Goal: Task Accomplishment & Management: Complete application form

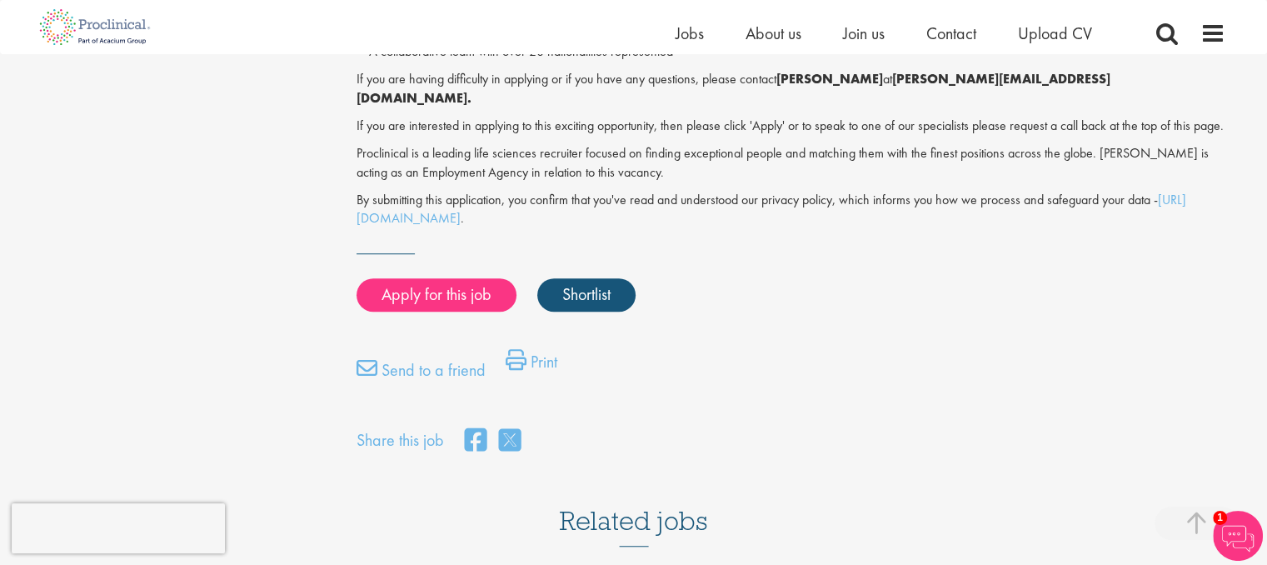
scroll to position [1166, 0]
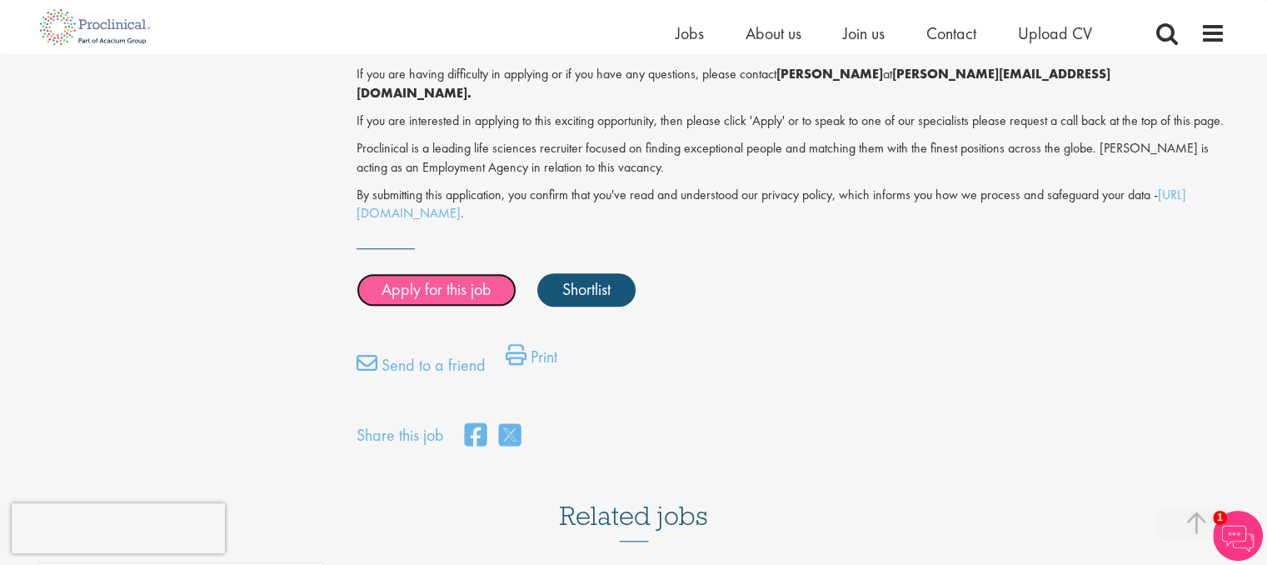
click at [453, 273] on link "Apply for this job" at bounding box center [437, 289] width 160 height 33
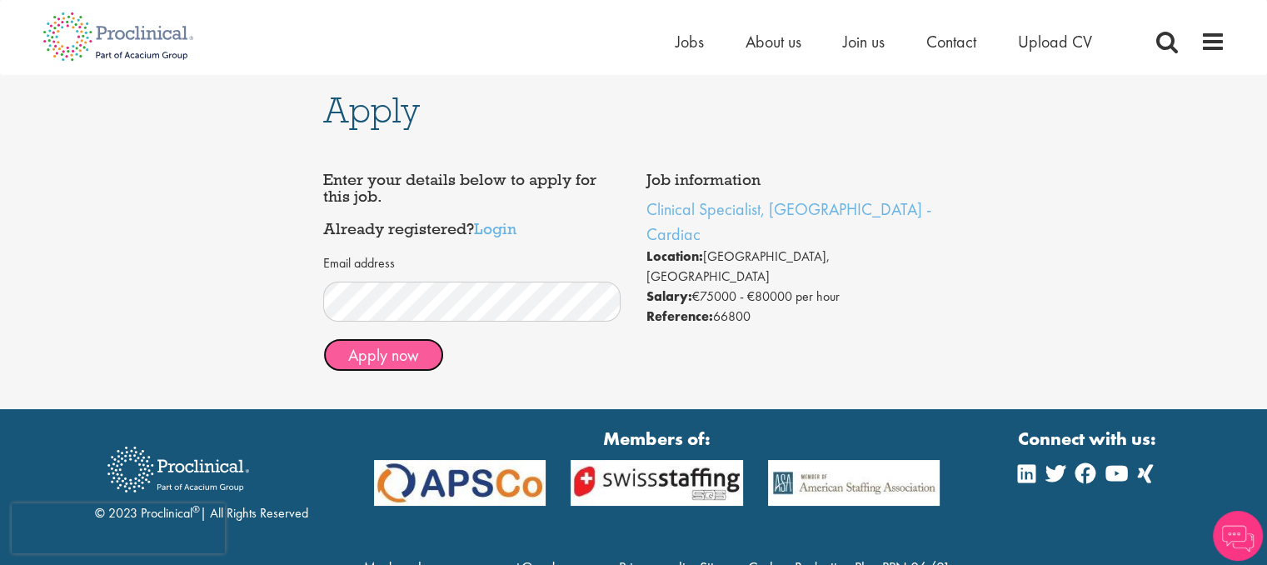
click at [412, 352] on button "Apply now" at bounding box center [383, 354] width 121 height 33
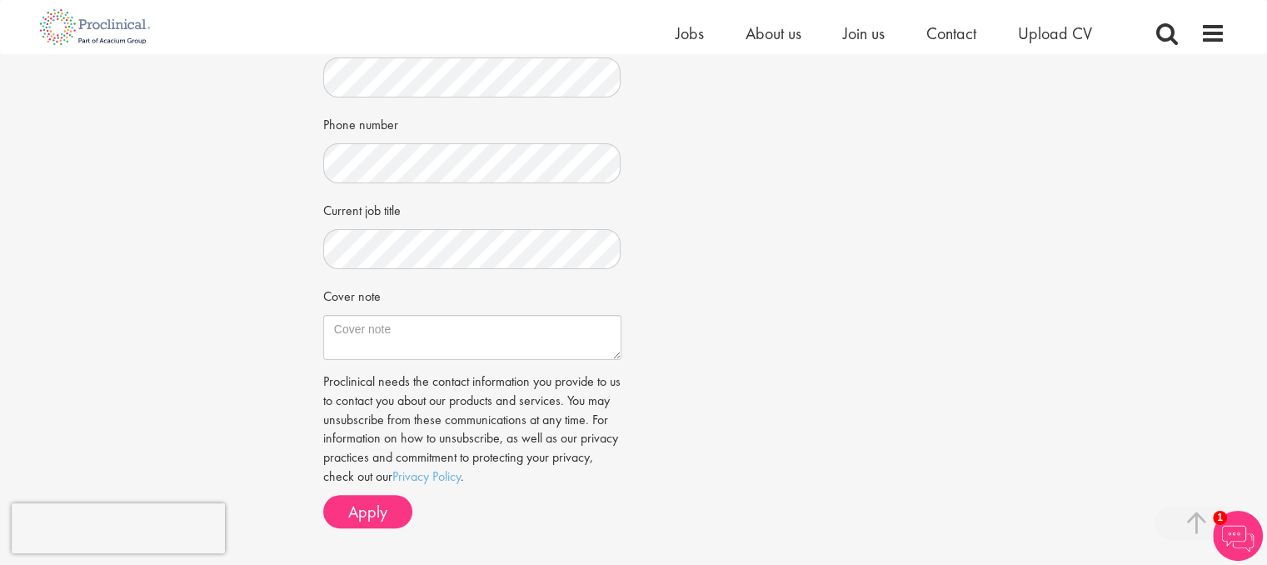
scroll to position [417, 0]
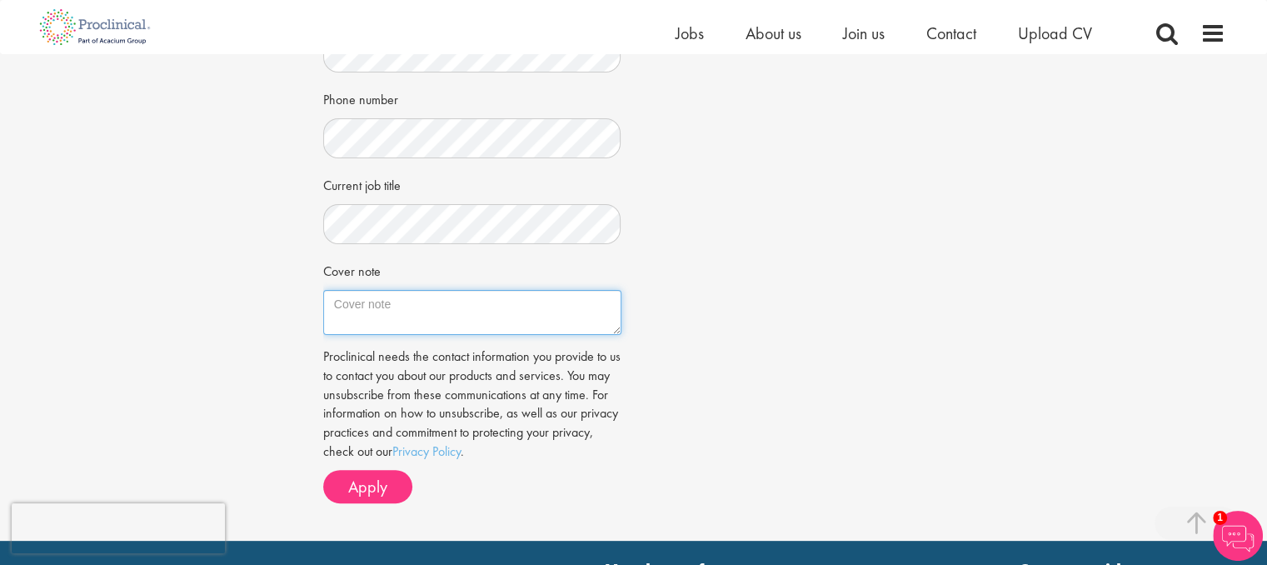
click at [403, 307] on textarea "Cover note" at bounding box center [472, 312] width 298 height 45
click at [387, 310] on textarea "Cover note" at bounding box center [472, 312] width 298 height 45
paste textarea "Rajeshkumar Moradiya Berlin, Germany Phone: +49 (0)176 555 79194 Email: moradiy…"
type textarea "Rajeshkumar Moradiya Berlin, Germany Phone: +49 (0)176 555 79194 Email: moradiy…"
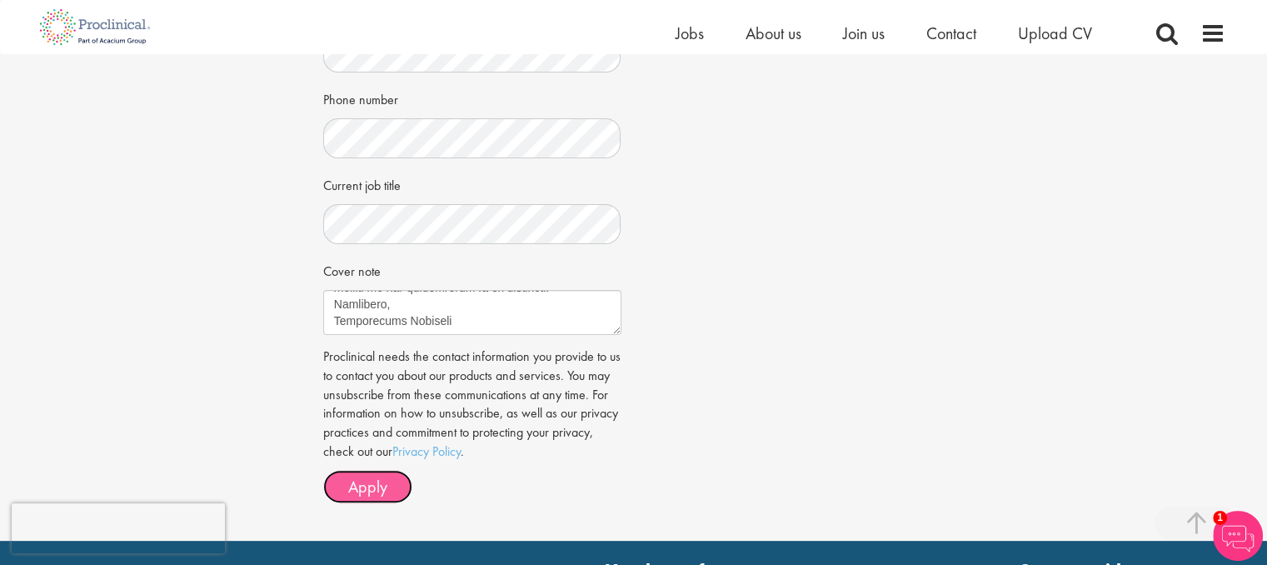
click at [404, 484] on button "Apply" at bounding box center [367, 486] width 89 height 33
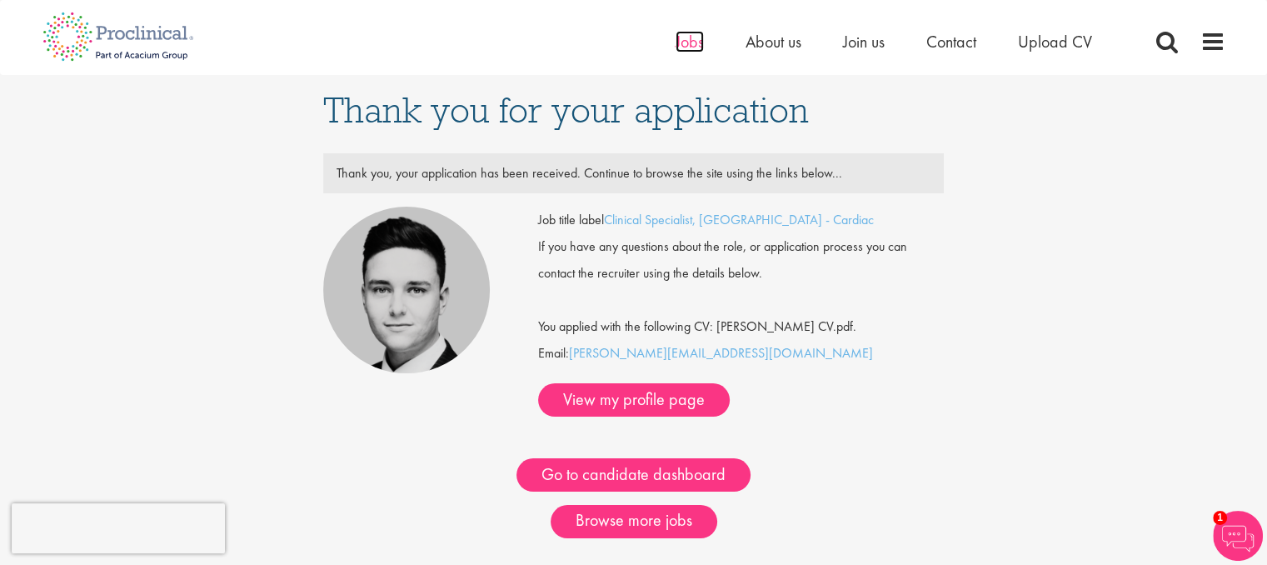
click at [696, 42] on span "Jobs" at bounding box center [690, 42] width 28 height 22
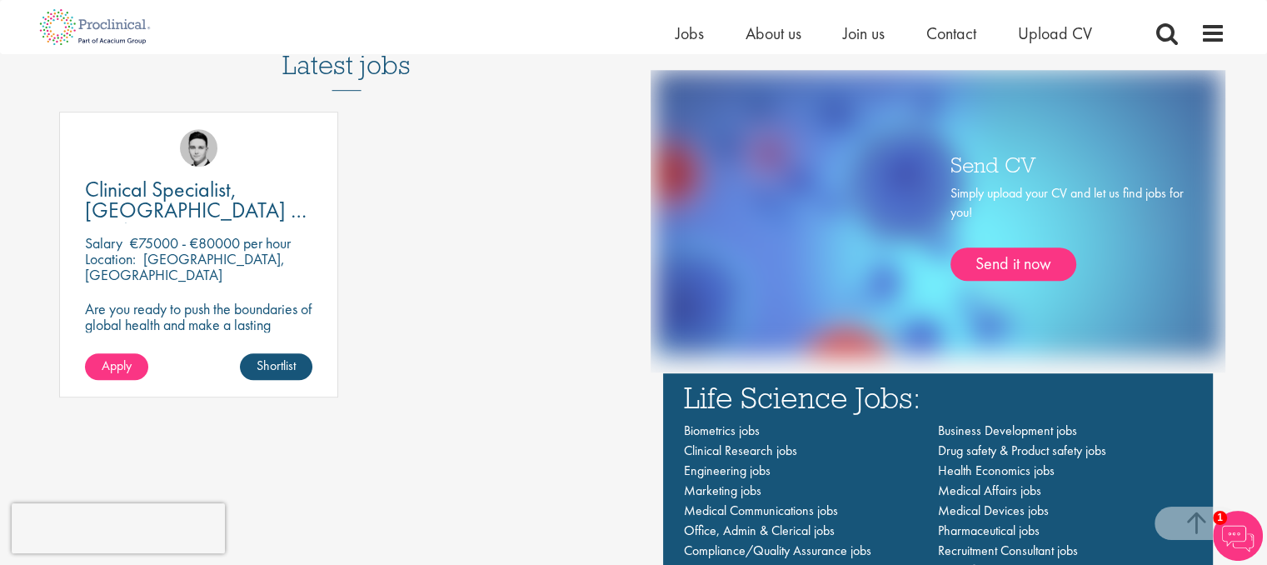
scroll to position [913, 0]
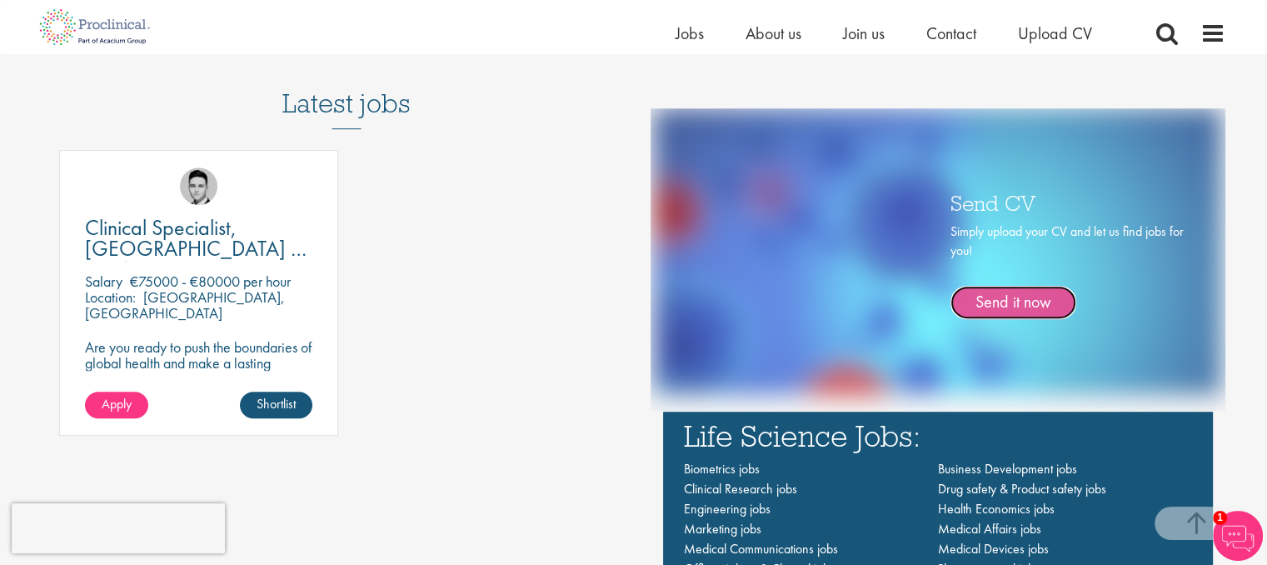
click at [1004, 301] on link "Send it now" at bounding box center [1014, 302] width 126 height 33
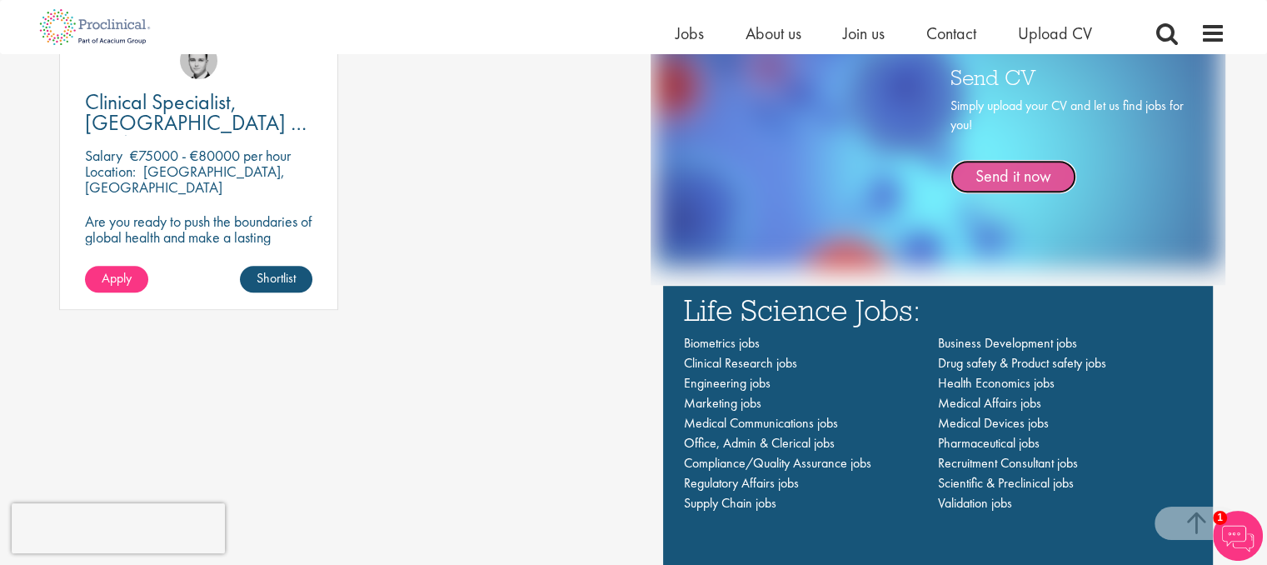
scroll to position [1080, 0]
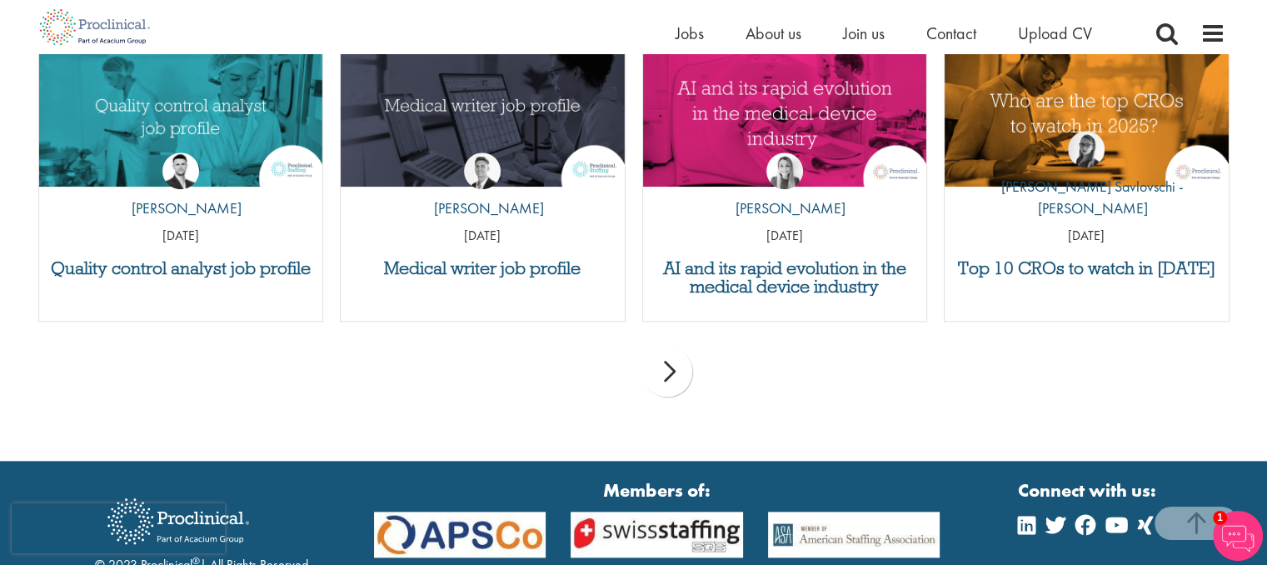
scroll to position [1750, 0]
